Goal: Information Seeking & Learning: Learn about a topic

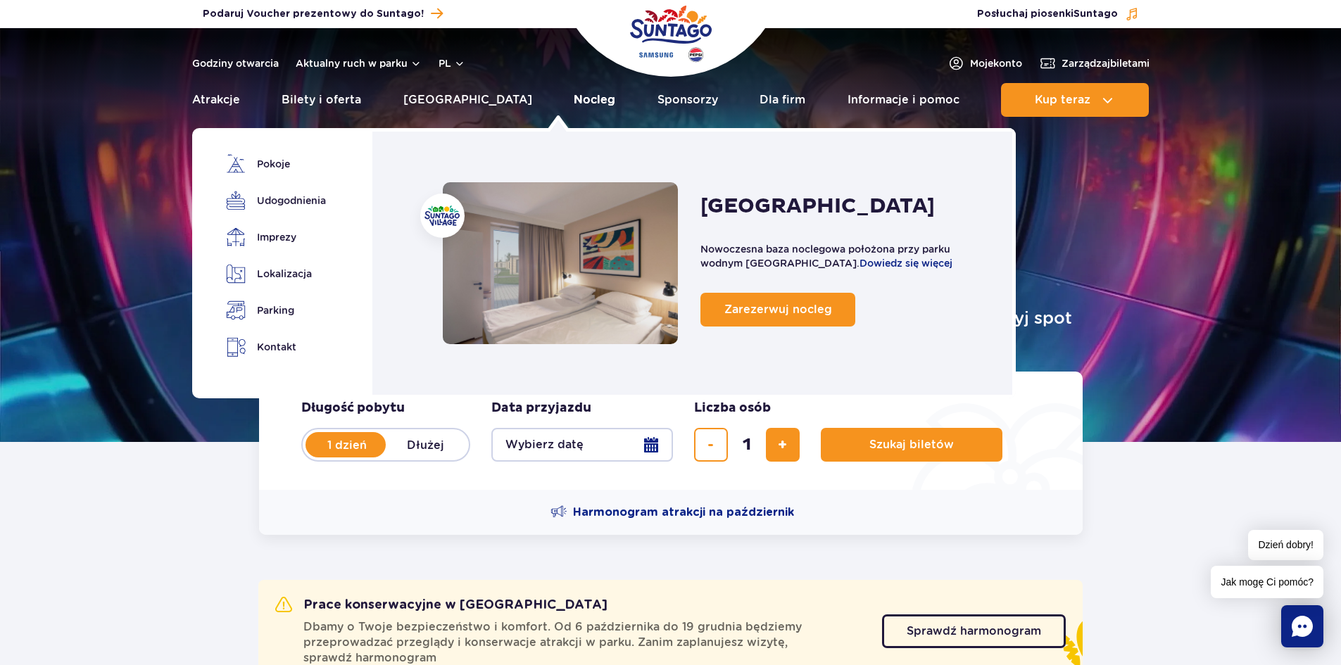
click at [574, 96] on link "Nocleg" at bounding box center [595, 100] width 42 height 34
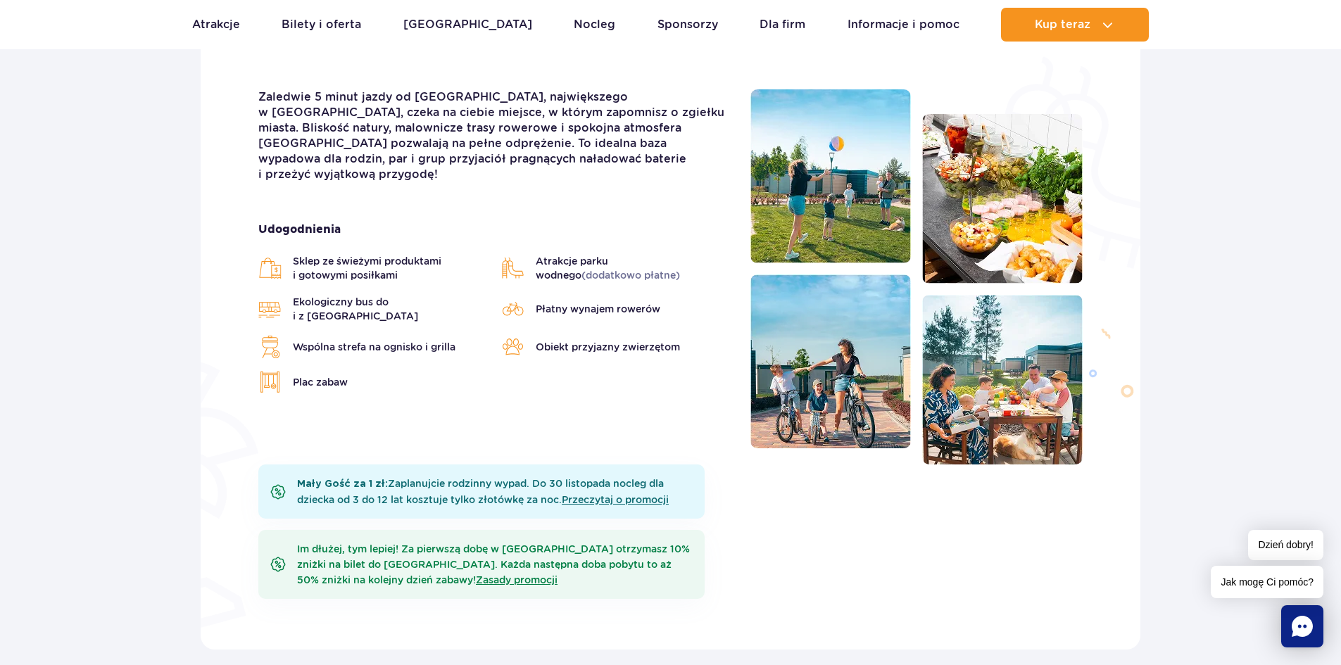
scroll to position [493, 0]
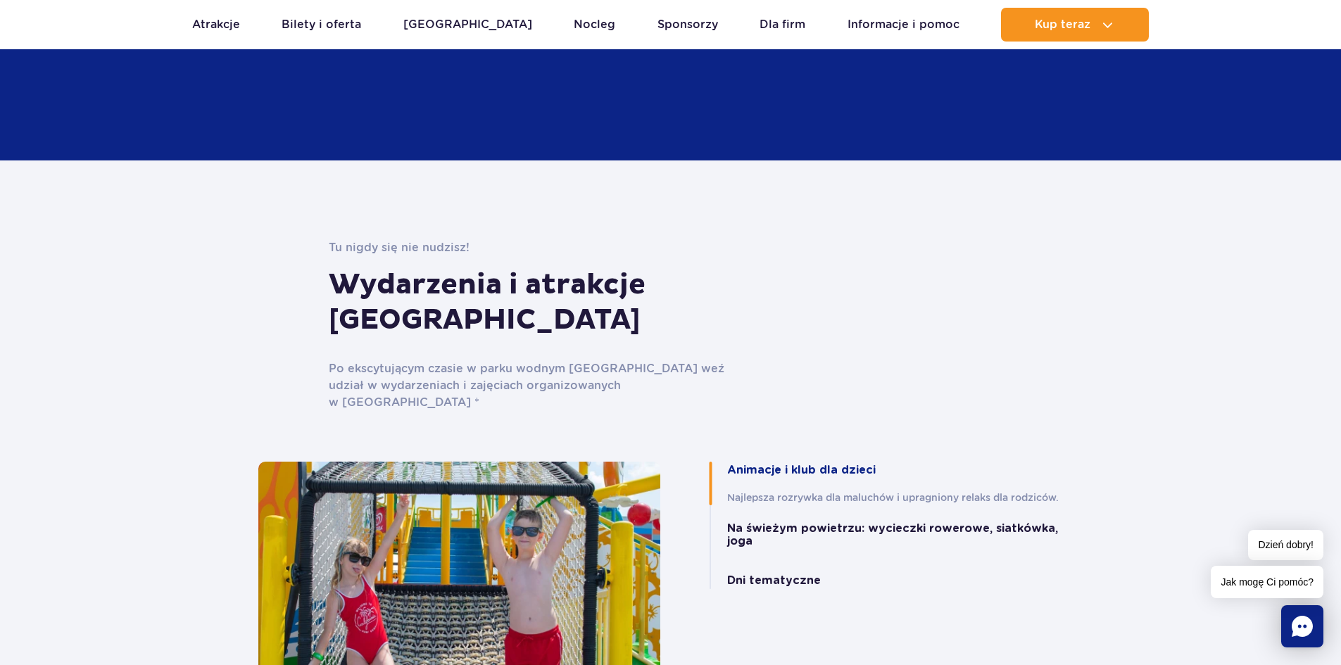
scroll to position [2779, 0]
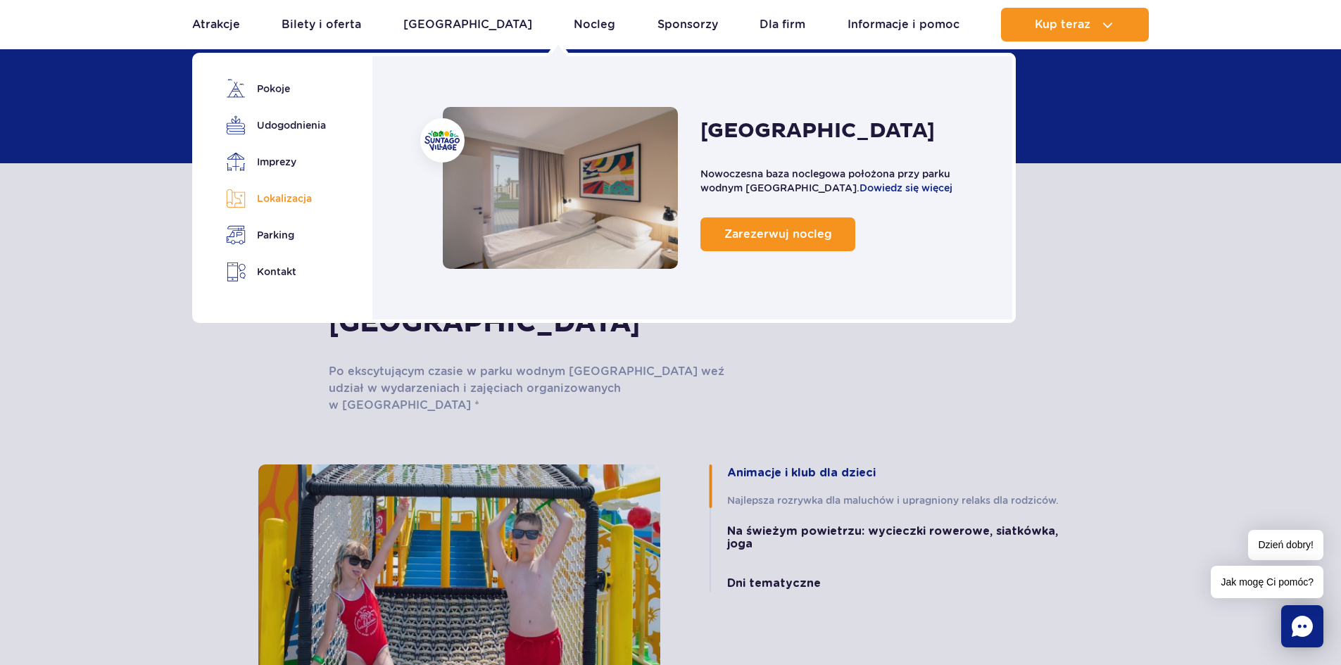
click at [287, 197] on link "Lokalizacja" at bounding box center [273, 199] width 95 height 20
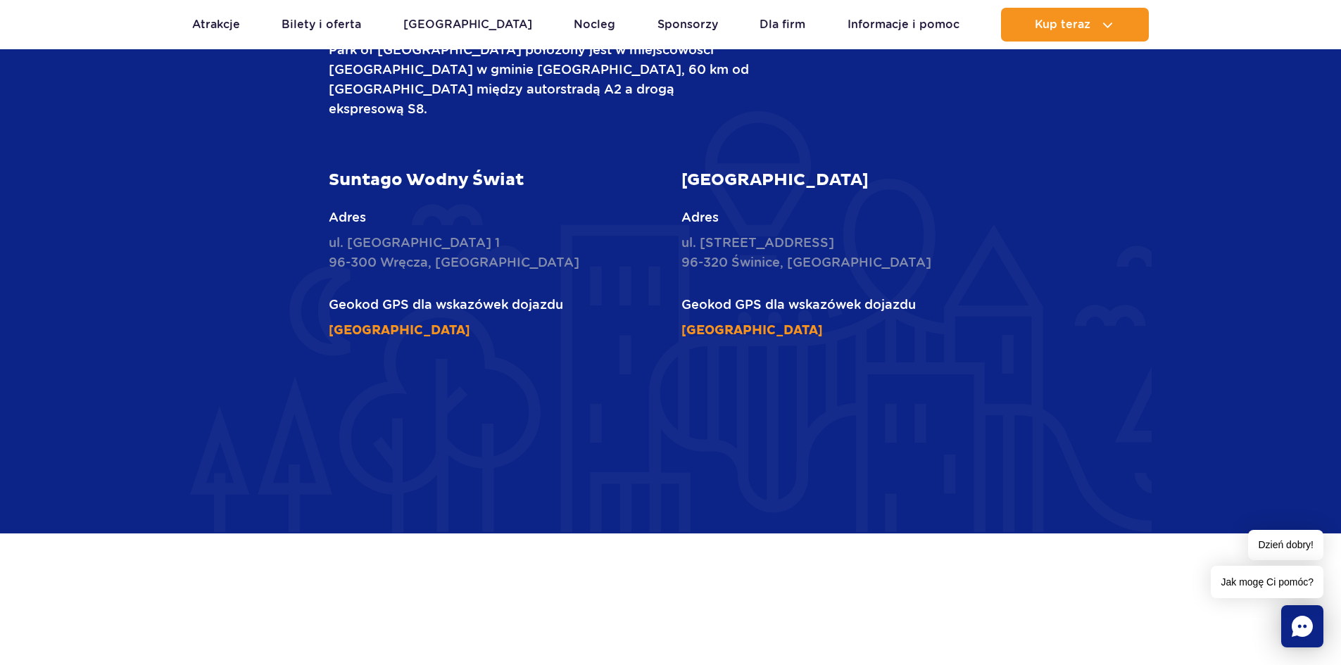
scroll to position [3514, 0]
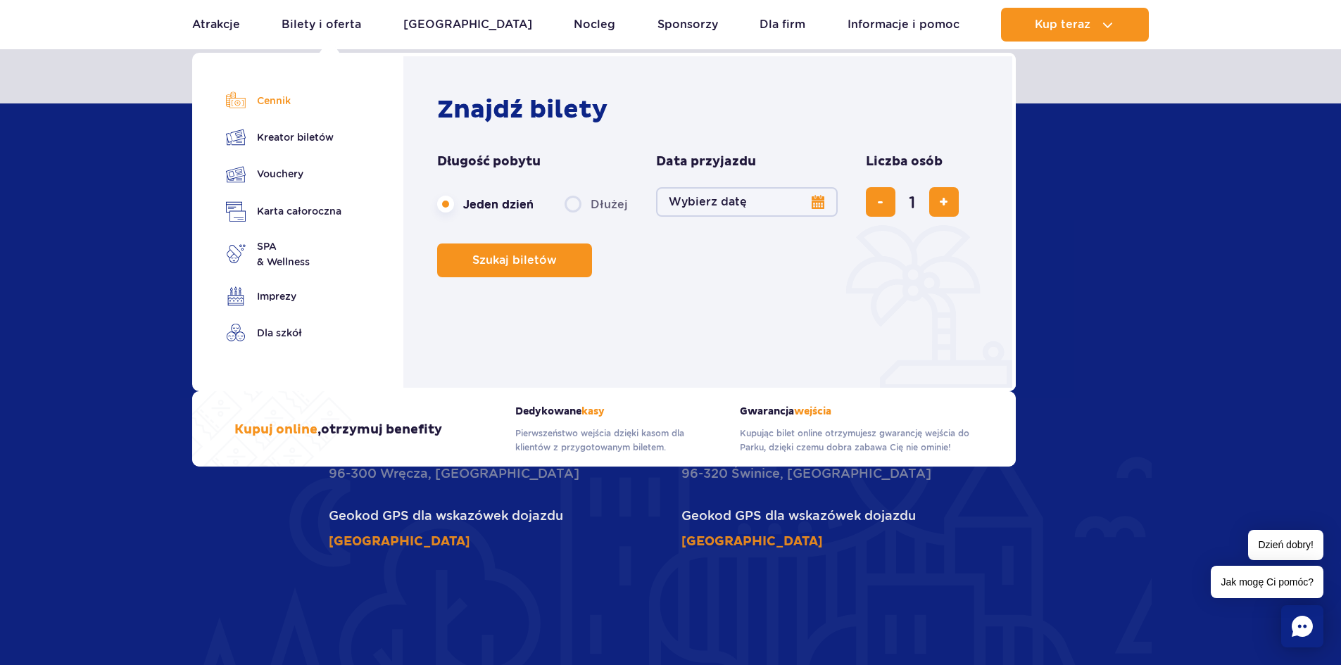
click at [275, 100] on link "Cennik" at bounding box center [283, 101] width 115 height 20
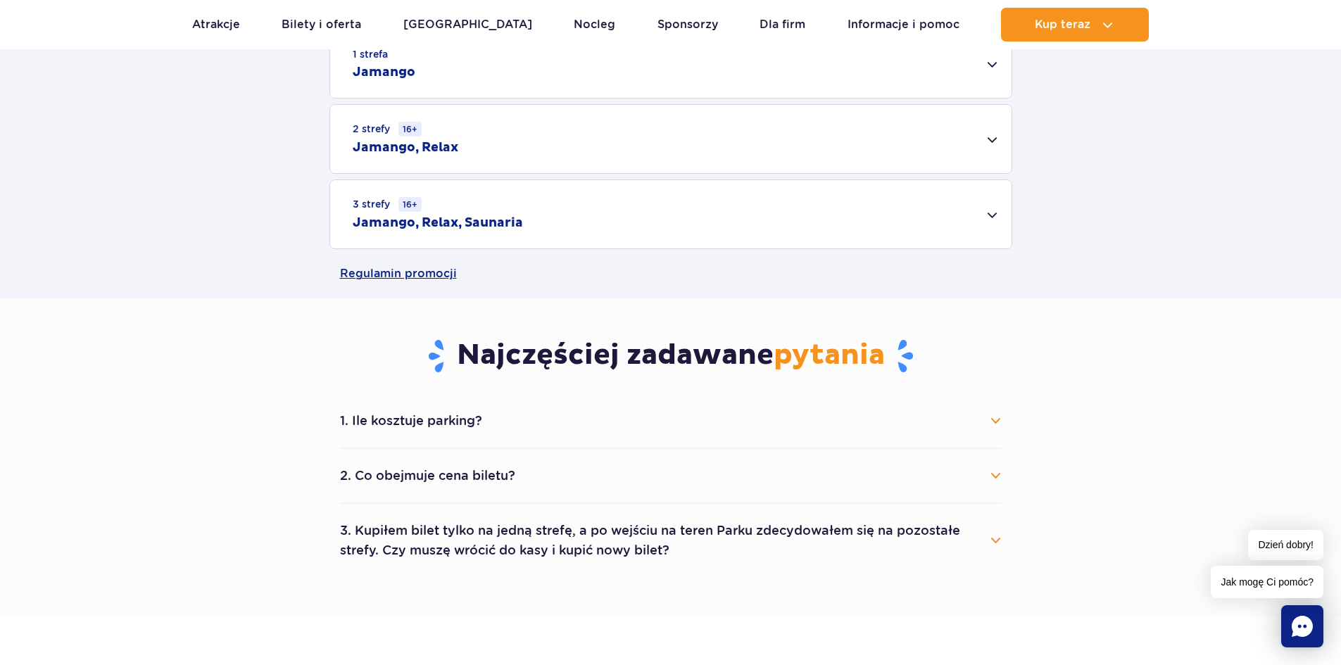
scroll to position [423, 0]
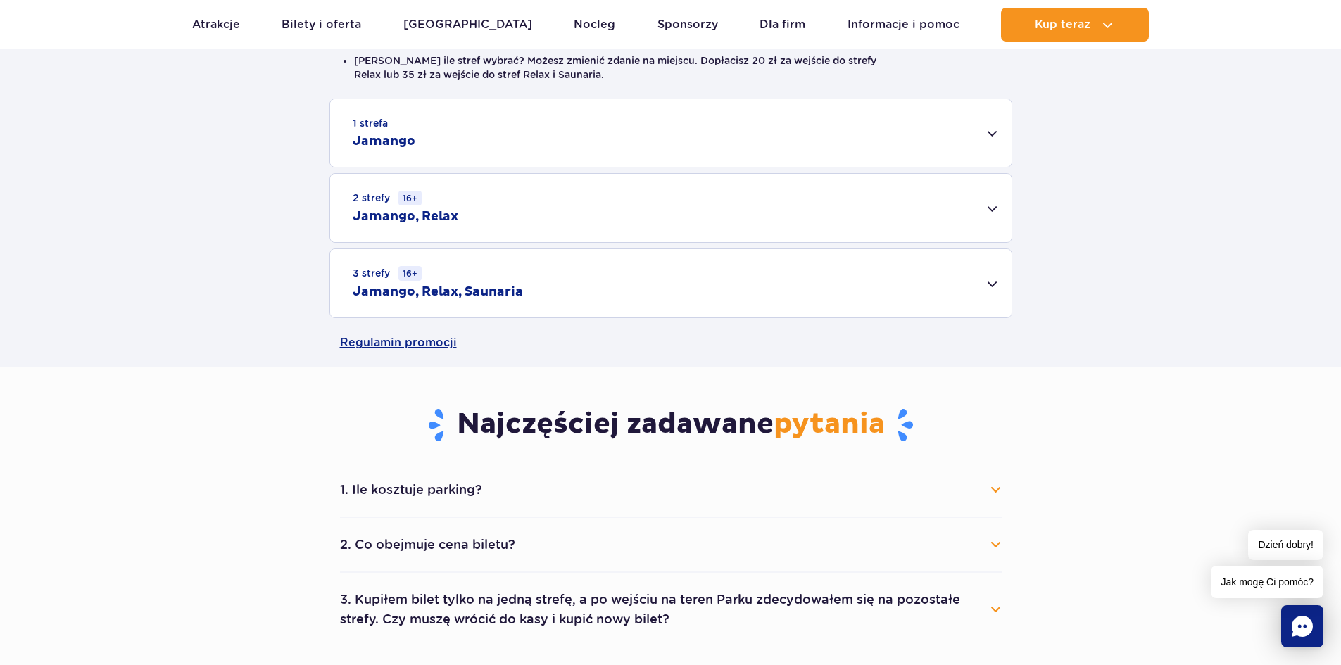
click at [991, 209] on div "2 strefy 16+ Jamango, Relax" at bounding box center [671, 208] width 682 height 68
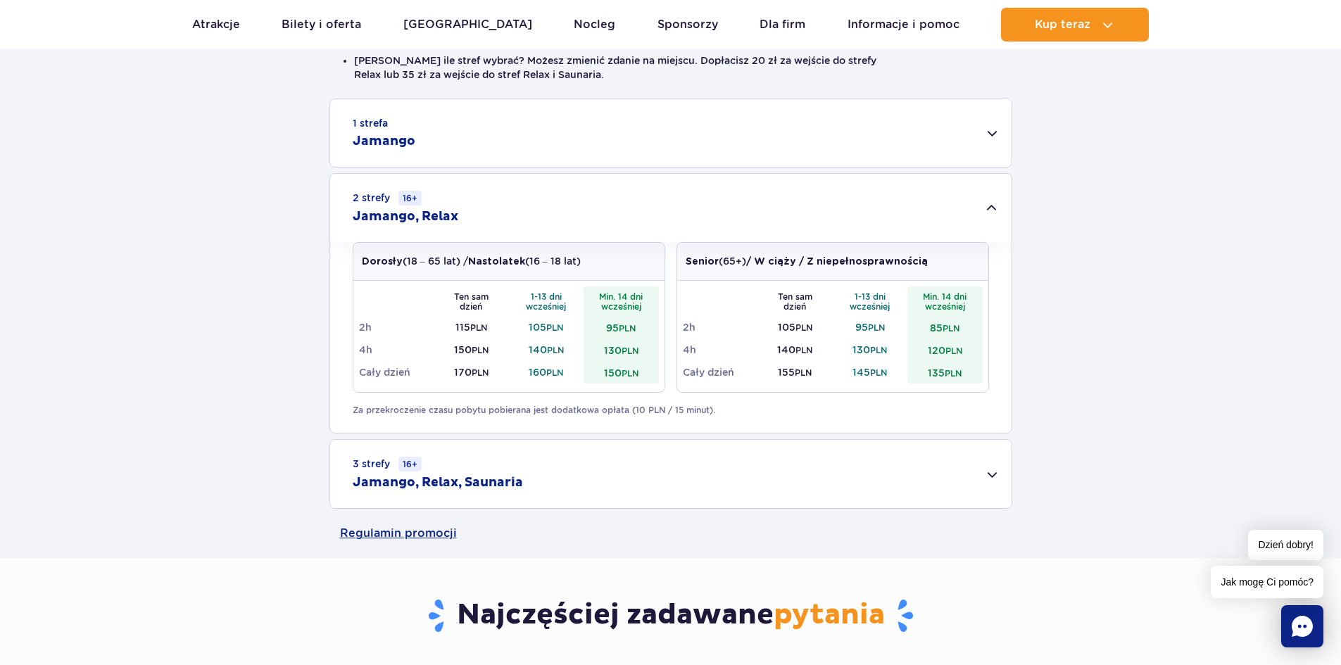
click at [991, 209] on div "2 strefy 16+ Jamango, Relax" at bounding box center [671, 208] width 682 height 68
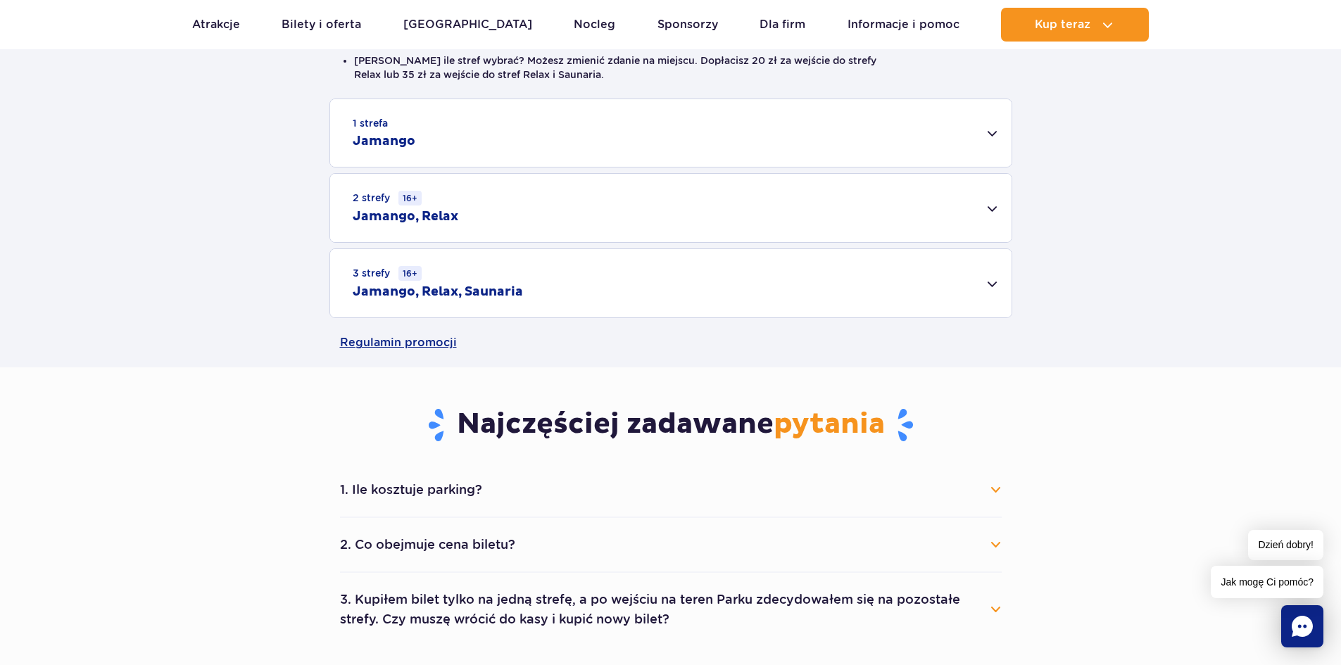
click at [991, 283] on div "3 strefy 16+ Jamango, Relax, Saunaria" at bounding box center [671, 283] width 682 height 68
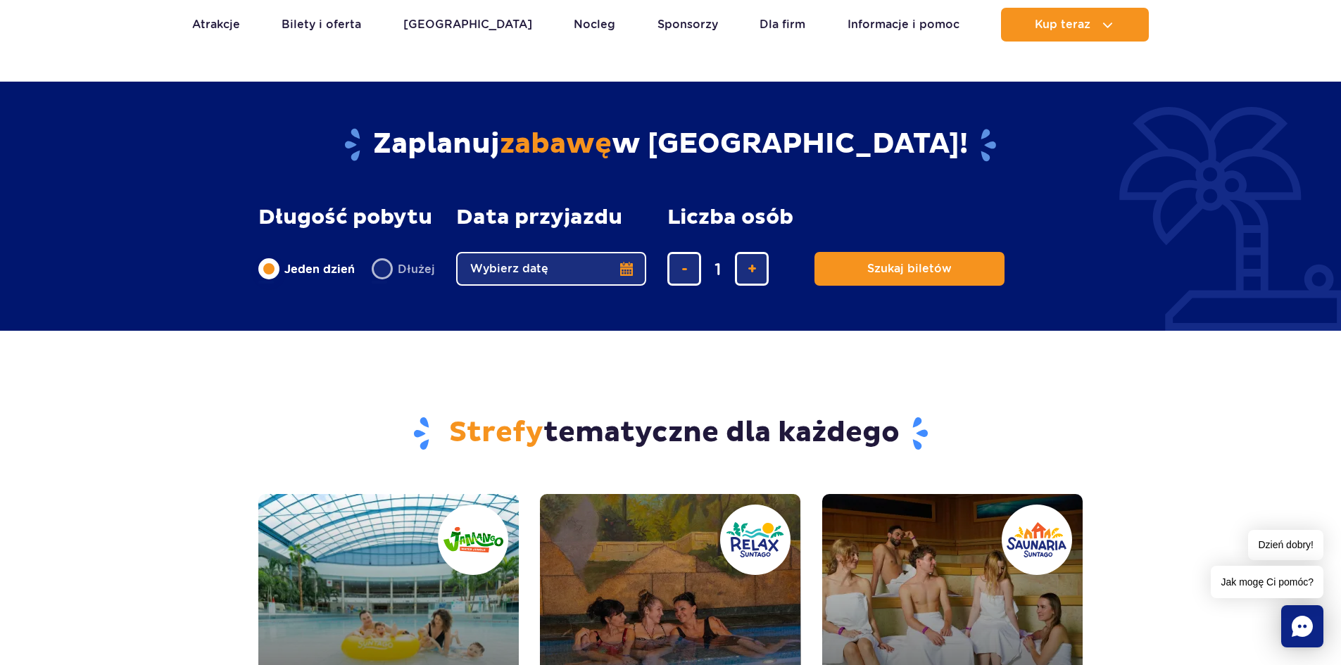
scroll to position [1268, 0]
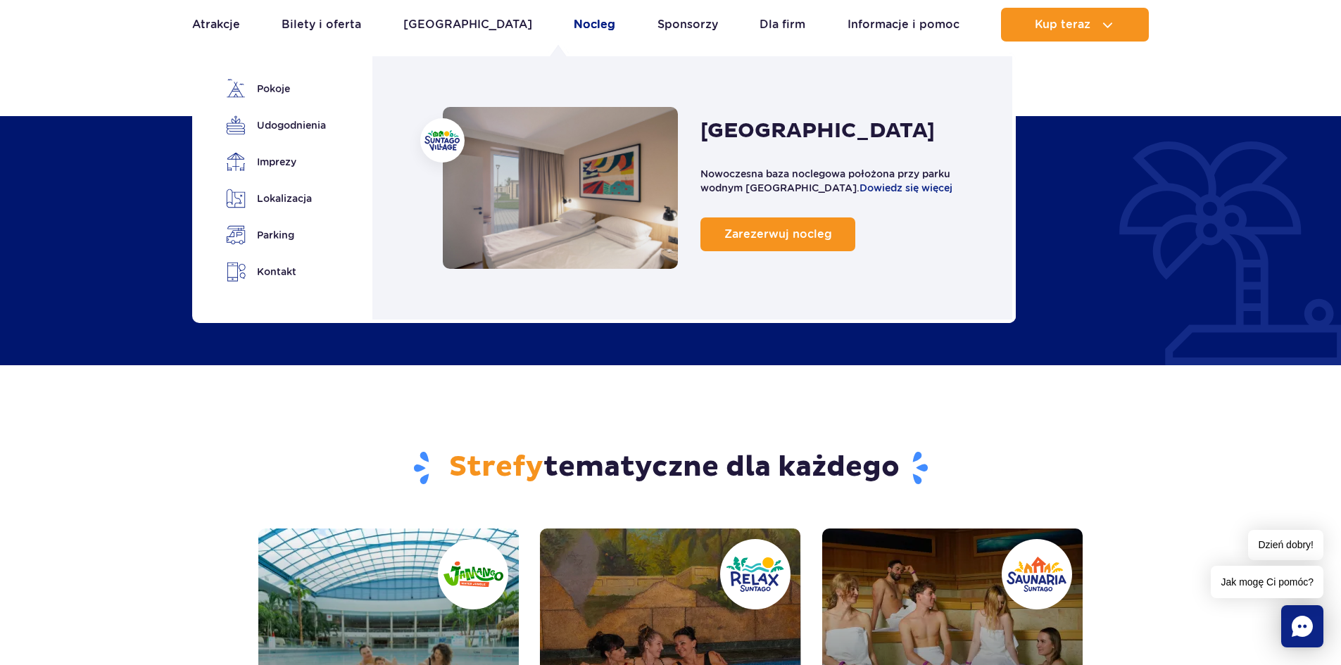
click at [574, 23] on link "Nocleg" at bounding box center [595, 25] width 42 height 34
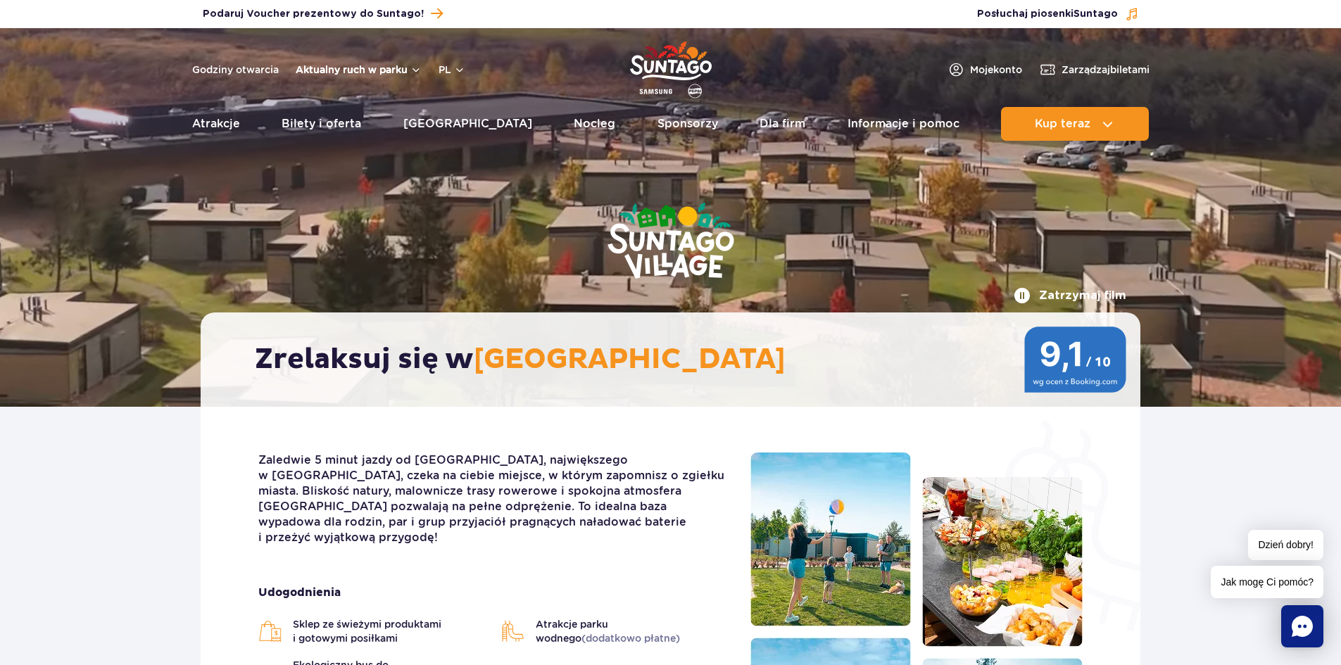
click at [411, 69] on button "Aktualny ruch w parku" at bounding box center [359, 69] width 126 height 11
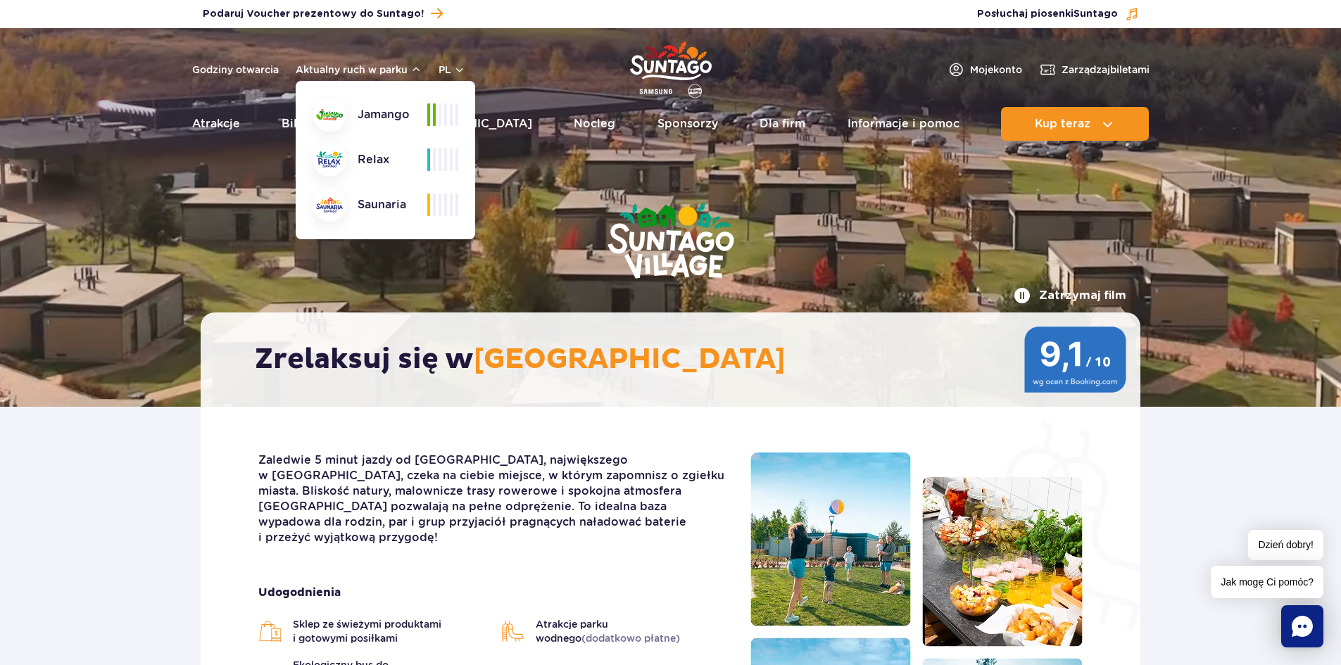
click at [437, 109] on div at bounding box center [442, 115] width 31 height 23
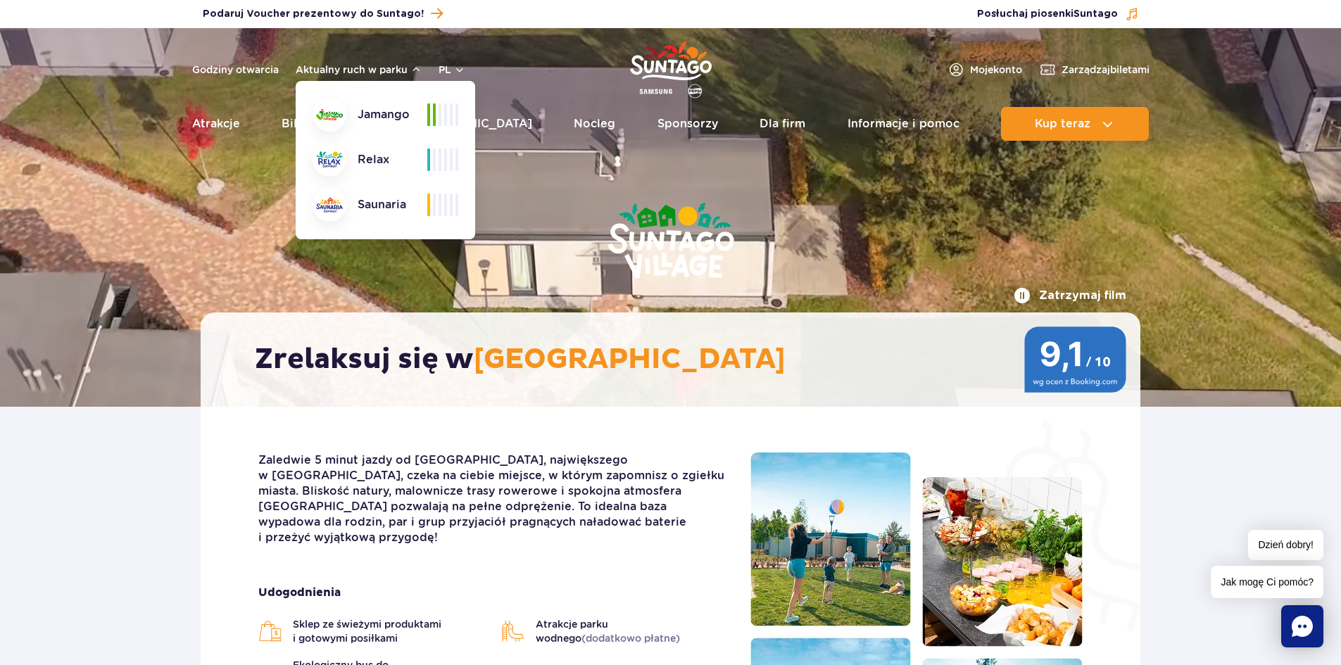
click at [333, 112] on img at bounding box center [329, 114] width 27 height 11
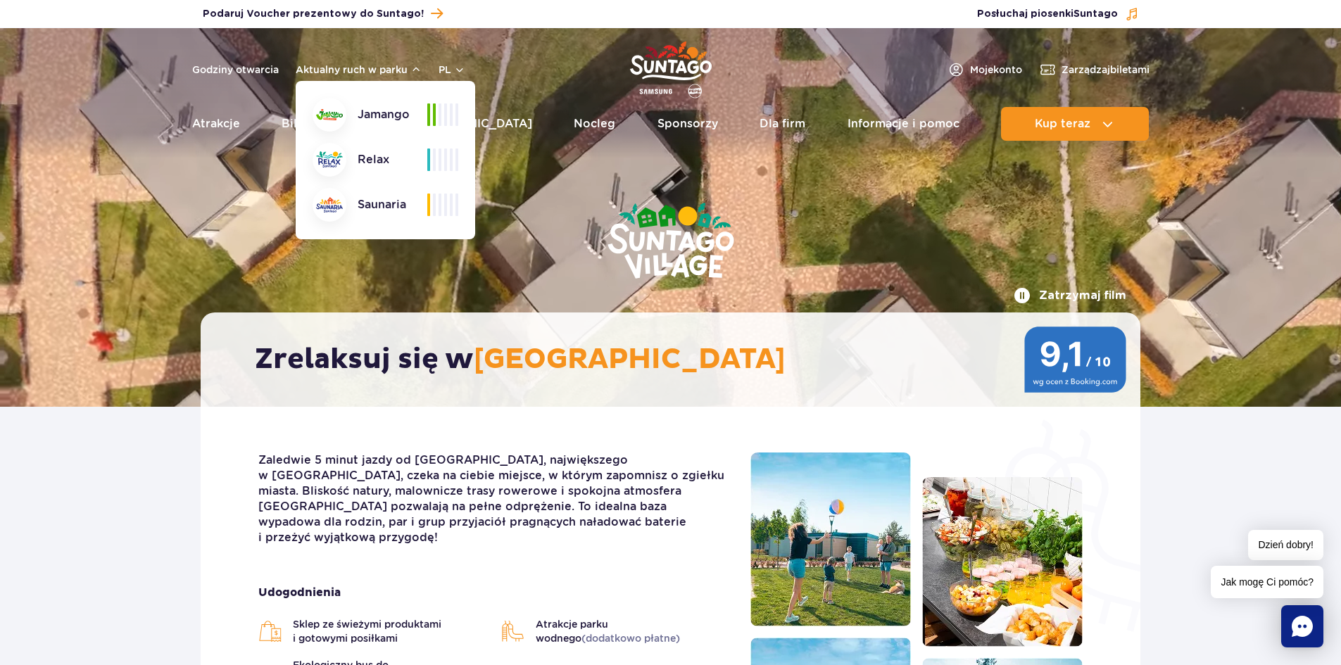
click at [334, 206] on img at bounding box center [329, 204] width 27 height 15
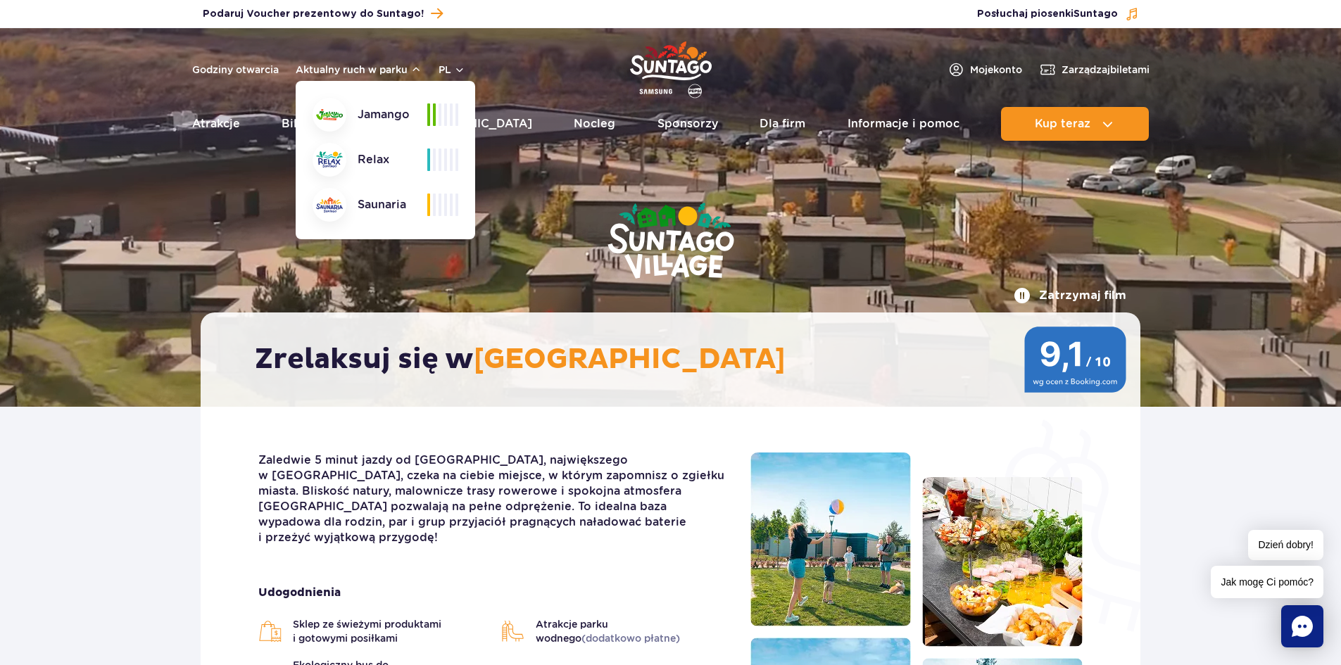
click at [587, 188] on img at bounding box center [670, 242] width 239 height 189
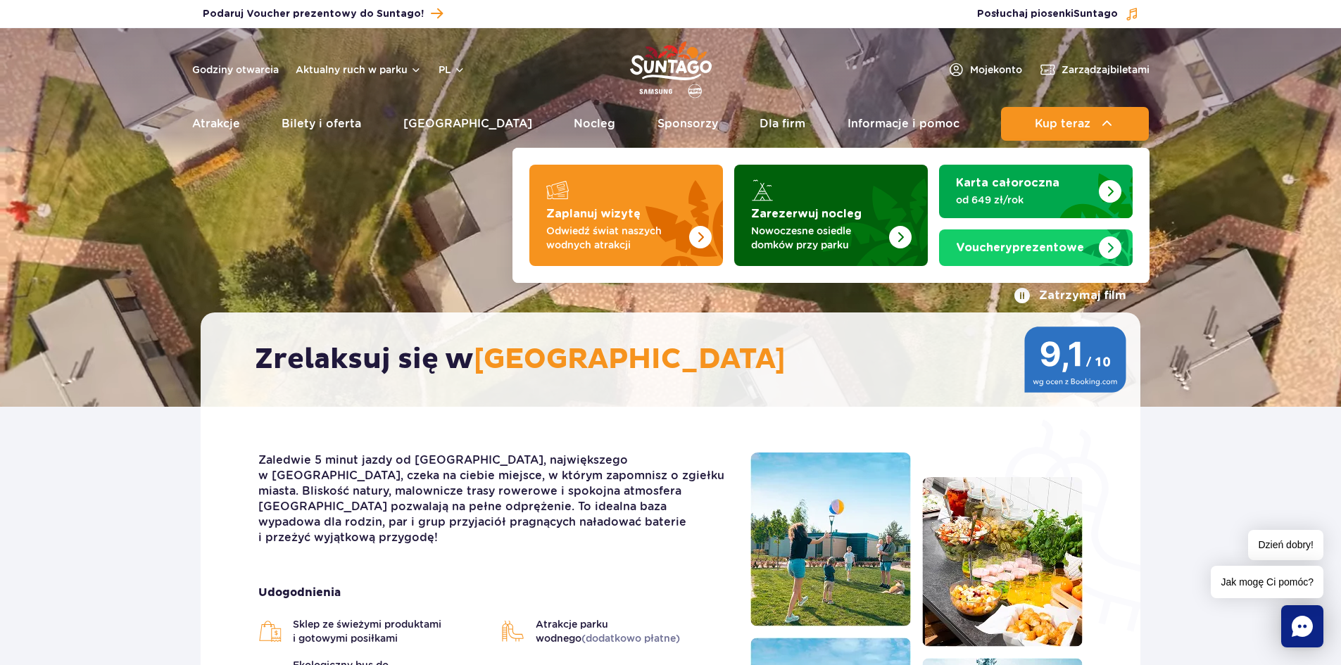
click at [839, 209] on strong "Zarezerwuj nocleg" at bounding box center [806, 213] width 111 height 11
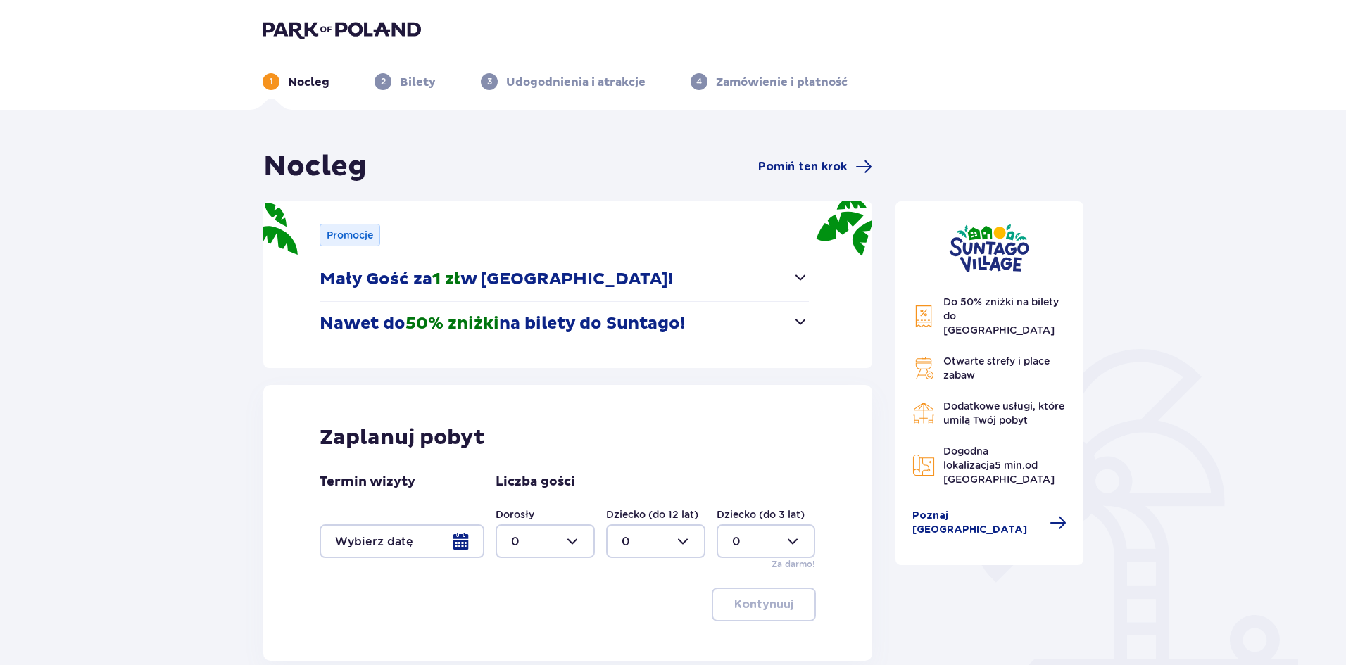
click at [420, 80] on p "Bilety" at bounding box center [418, 82] width 36 height 15
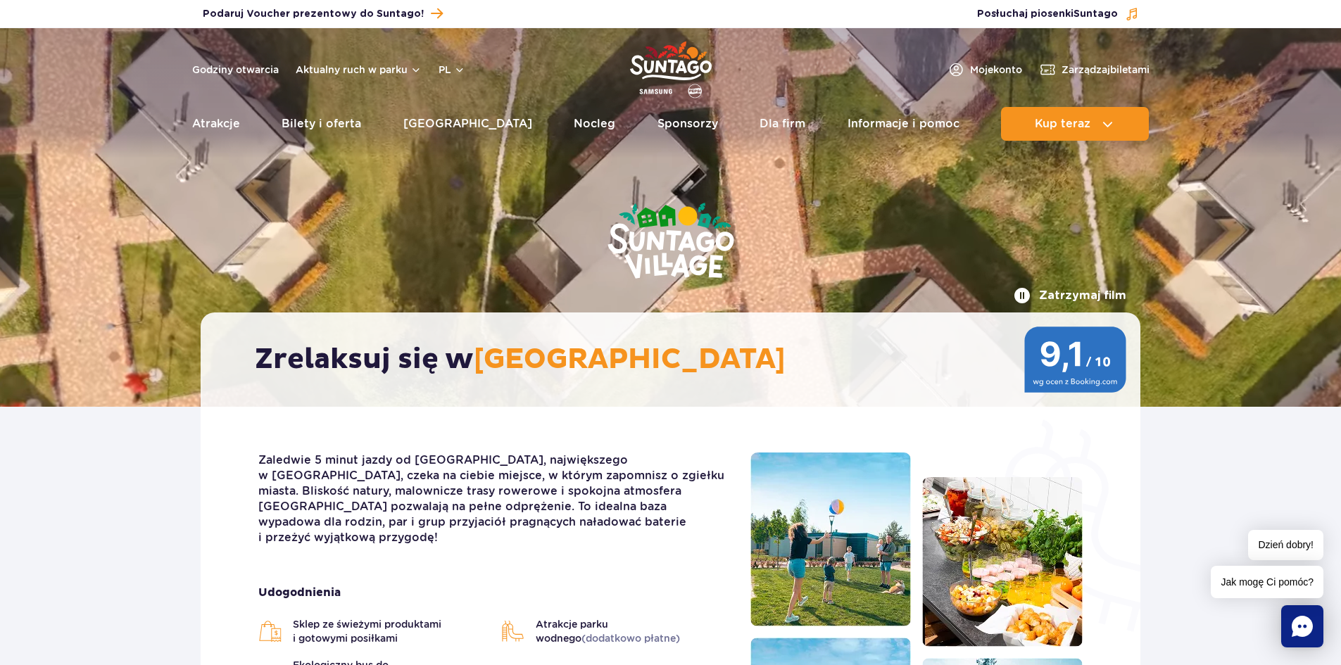
click at [1070, 292] on button "Zatrzymaj film" at bounding box center [1070, 295] width 113 height 17
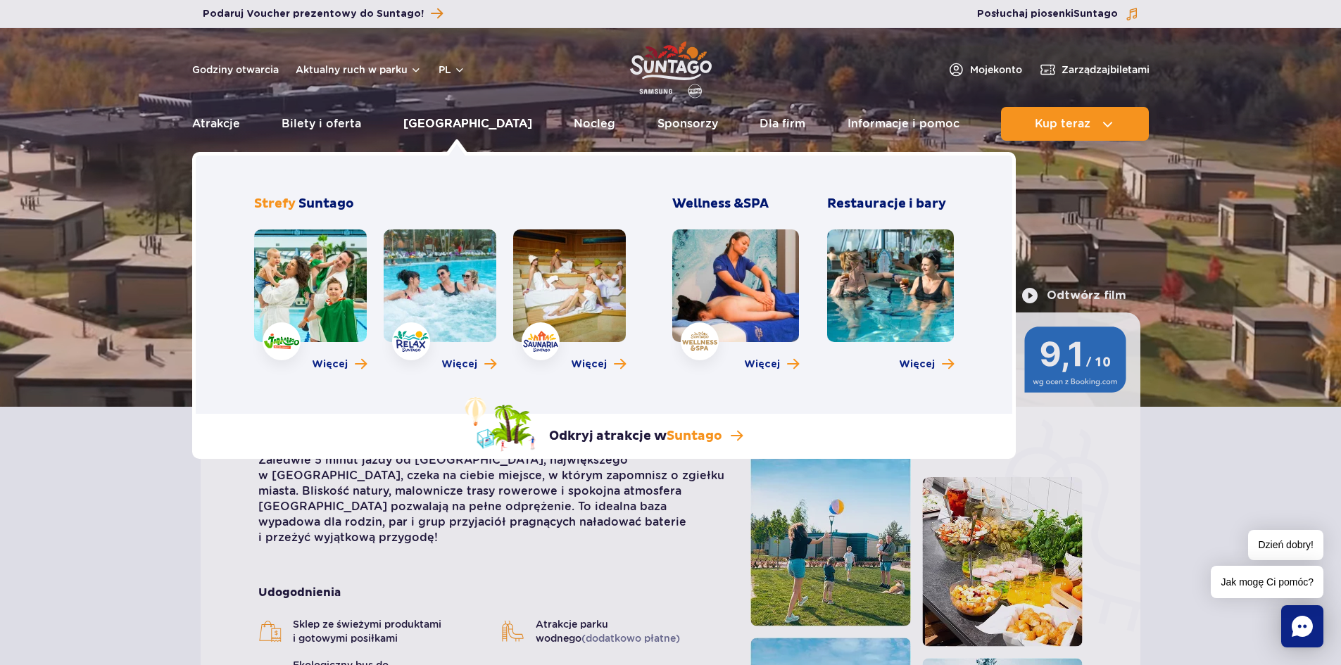
click at [459, 121] on link "[GEOGRAPHIC_DATA]" at bounding box center [467, 124] width 129 height 34
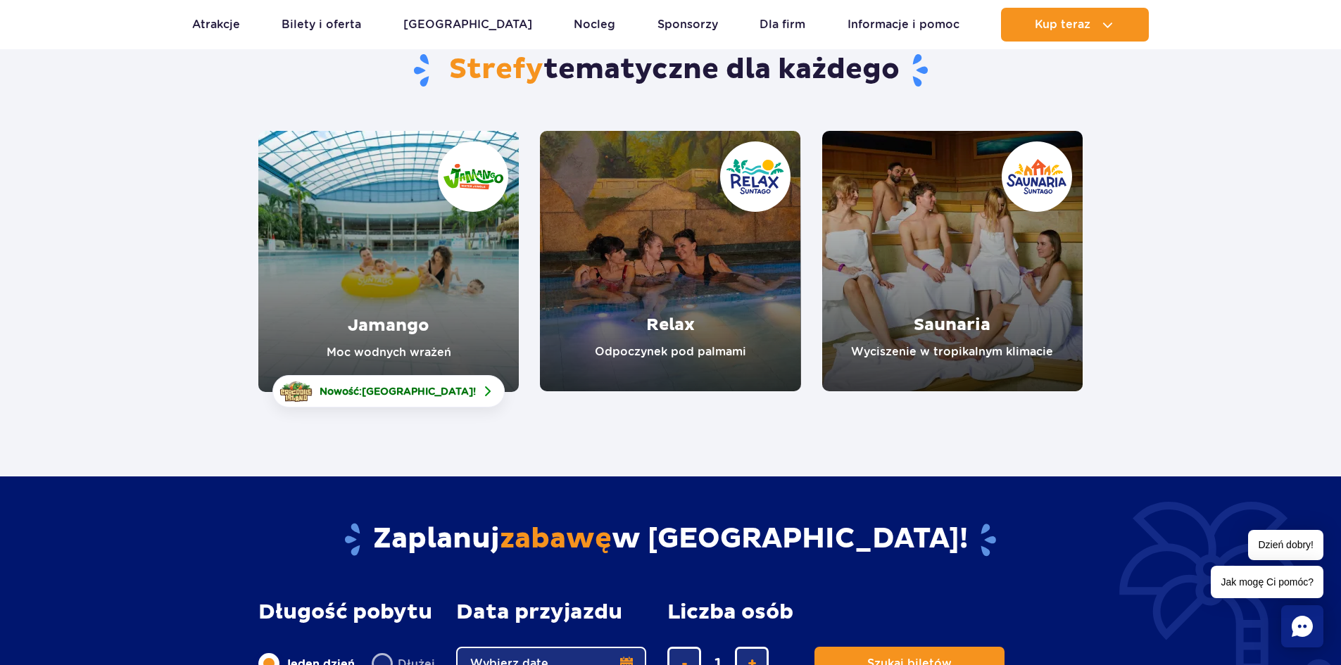
scroll to position [141, 0]
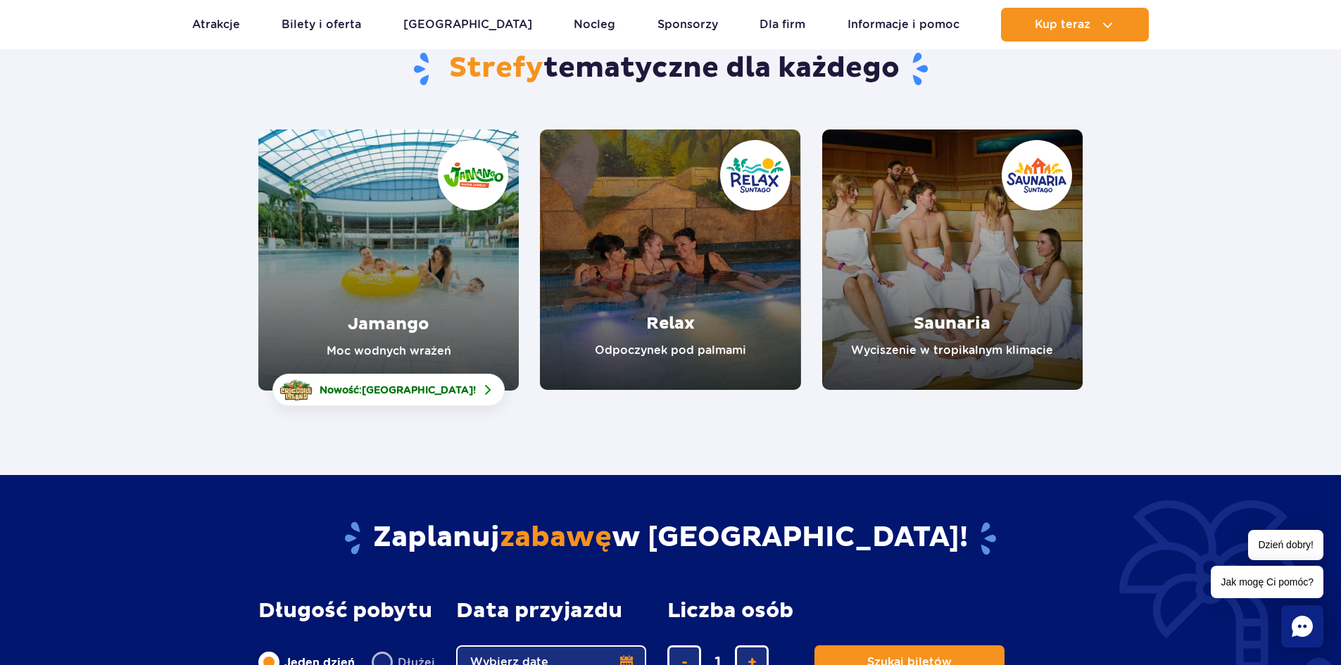
click at [393, 262] on link "Jamango" at bounding box center [388, 260] width 261 height 261
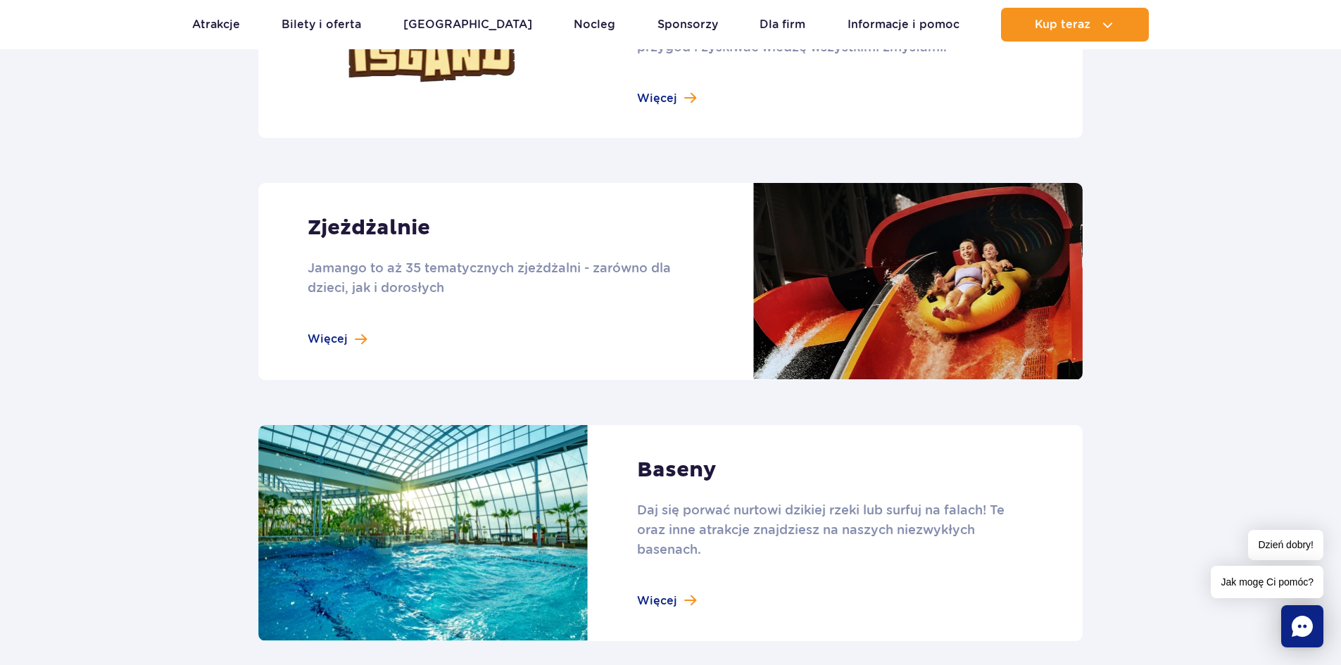
scroll to position [1197, 0]
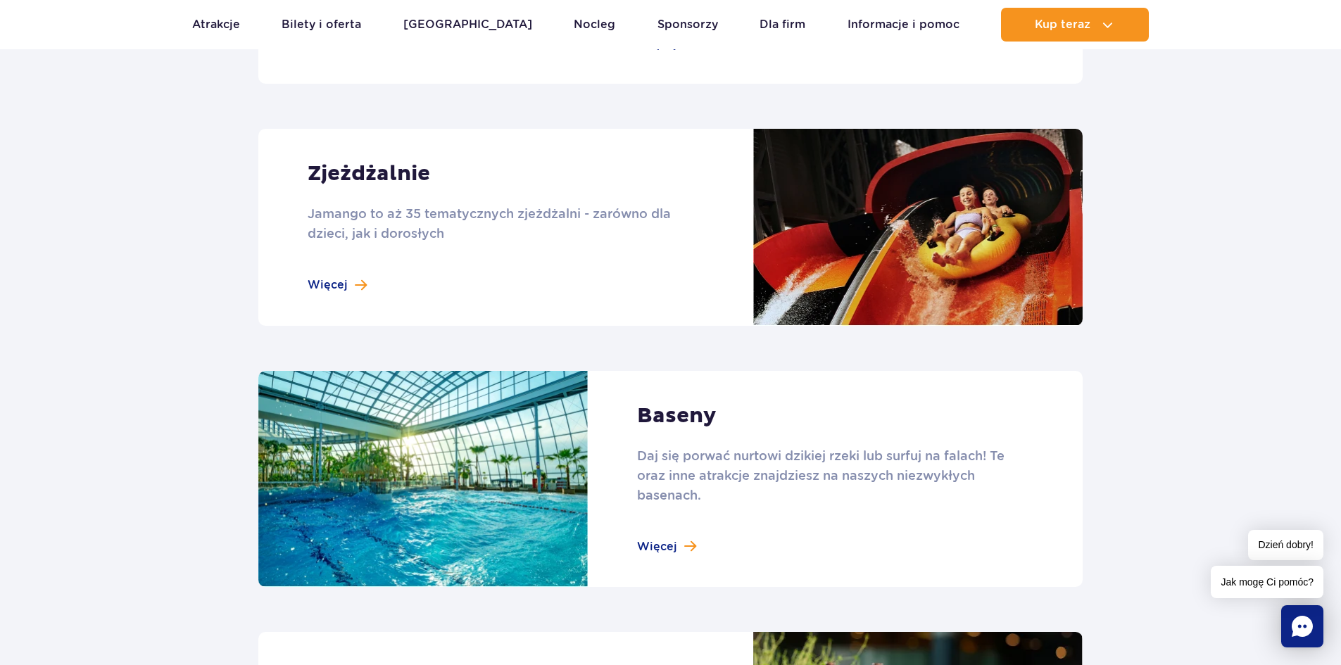
click at [361, 284] on link at bounding box center [670, 227] width 825 height 197
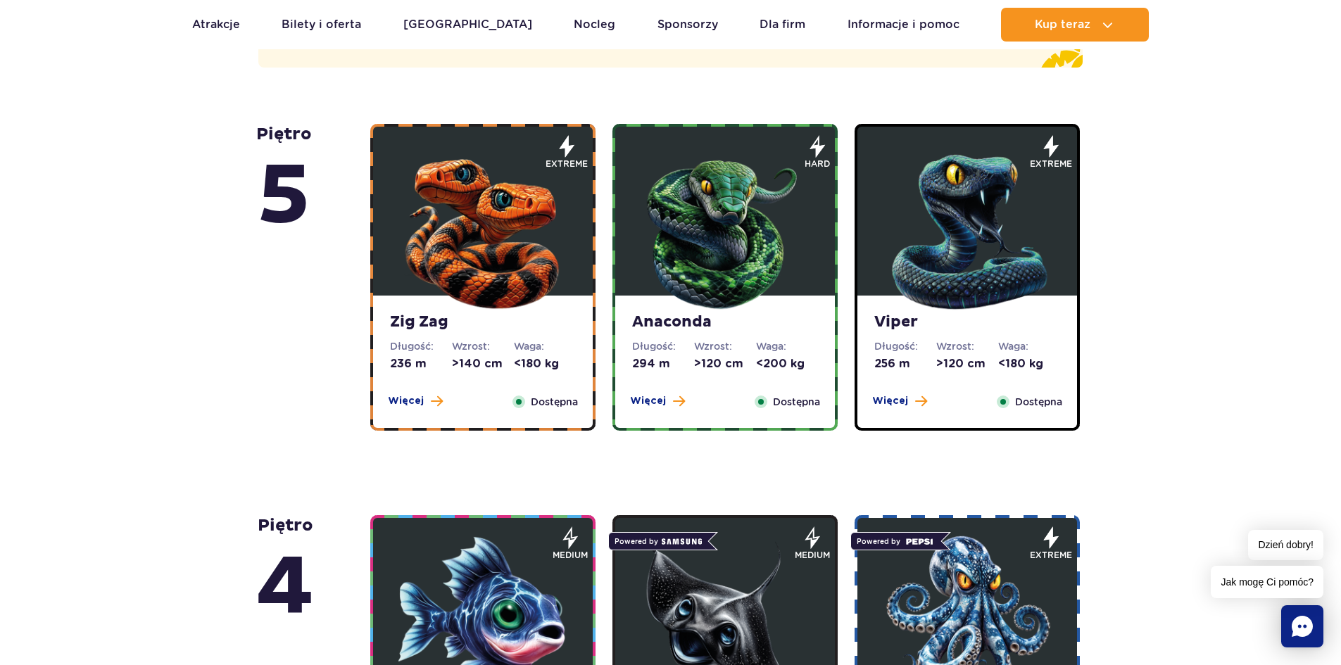
scroll to position [563, 0]
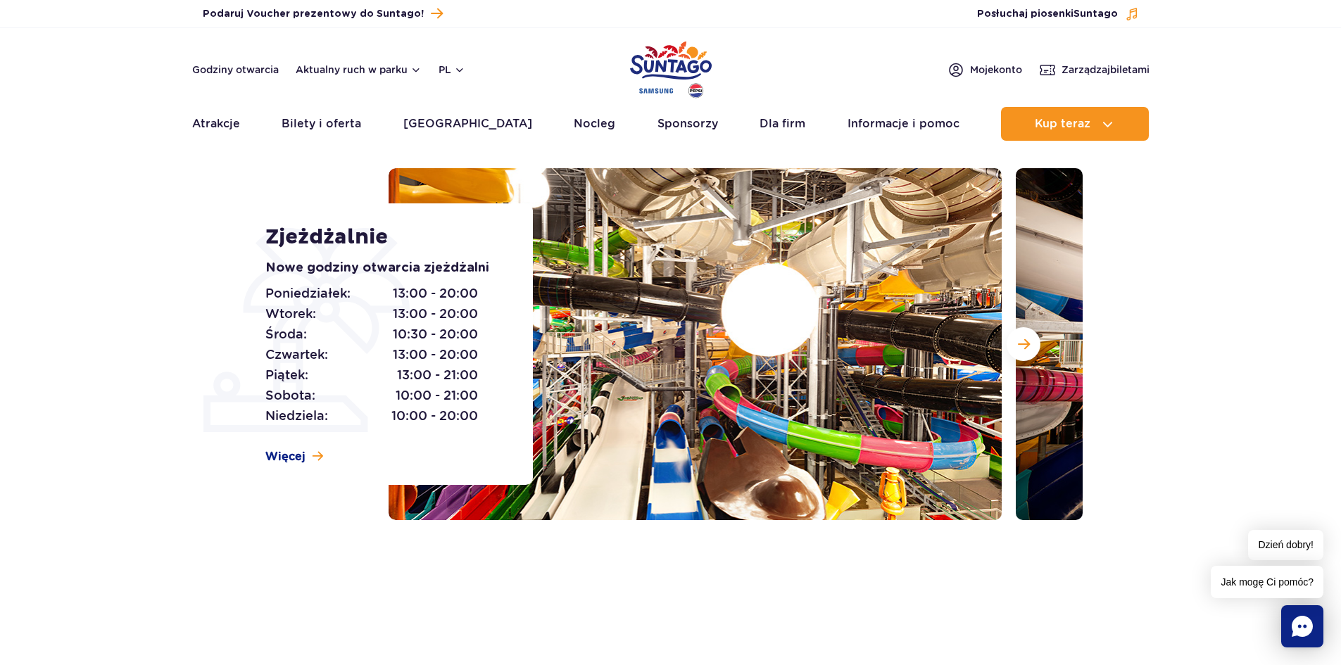
scroll to position [0, 0]
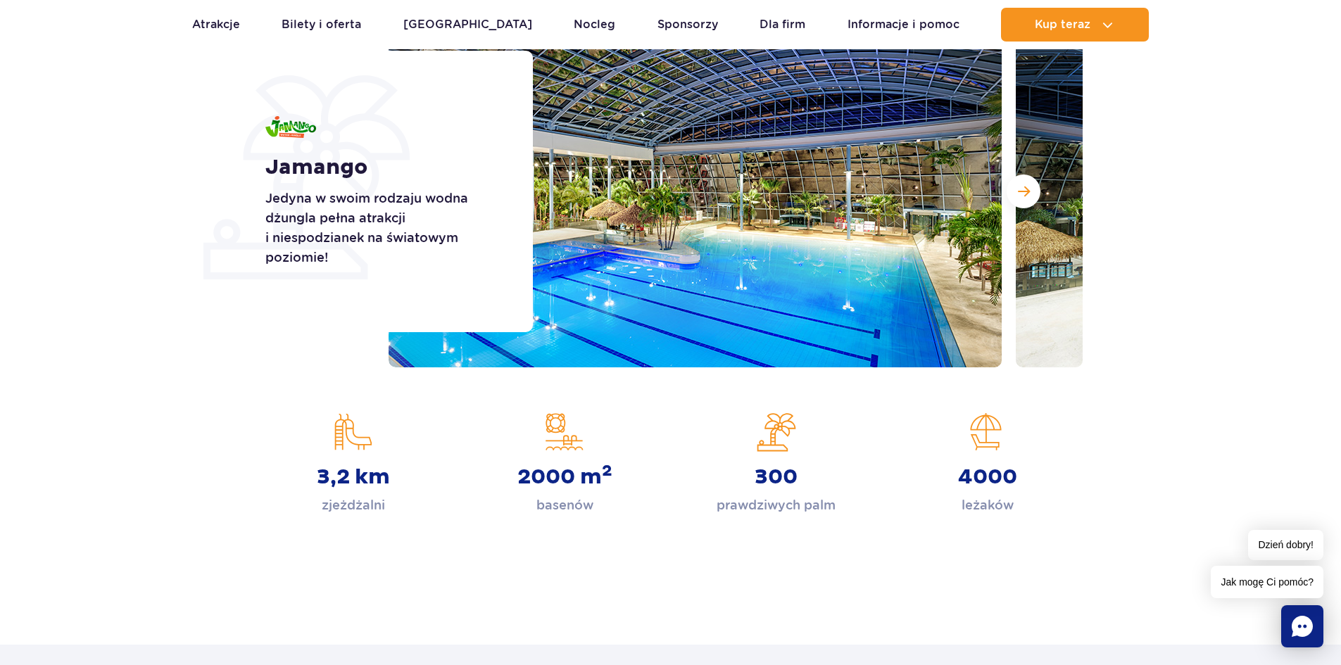
scroll to position [211, 0]
